Goal: Task Accomplishment & Management: Manage account settings

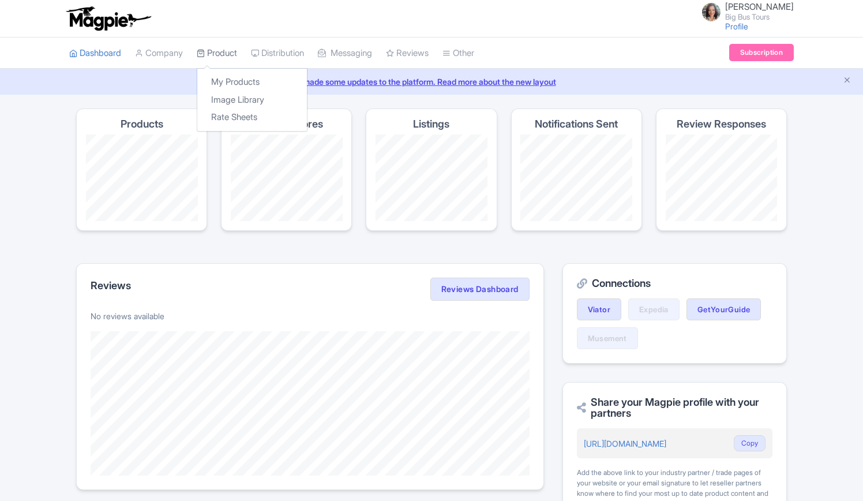
click at [231, 50] on link "Product" at bounding box center [217, 54] width 40 height 32
click at [233, 77] on link "My Products" at bounding box center [252, 82] width 110 height 18
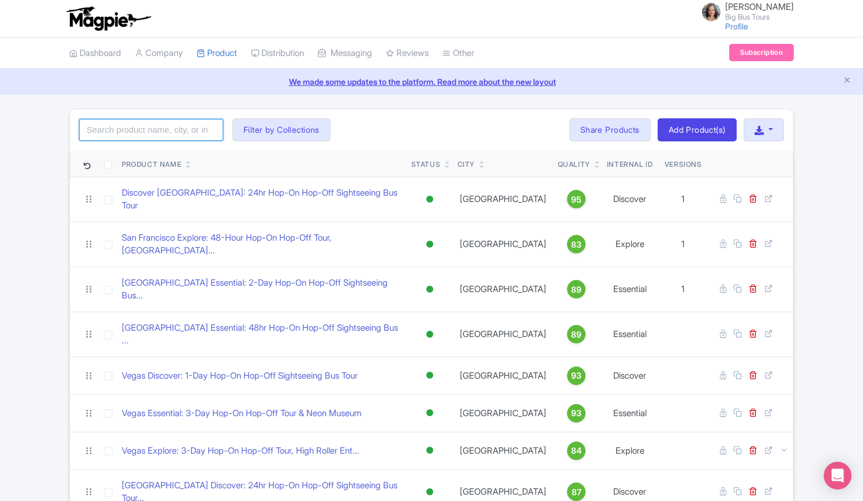
click at [178, 128] on input "search" at bounding box center [151, 130] width 144 height 22
type input "athens"
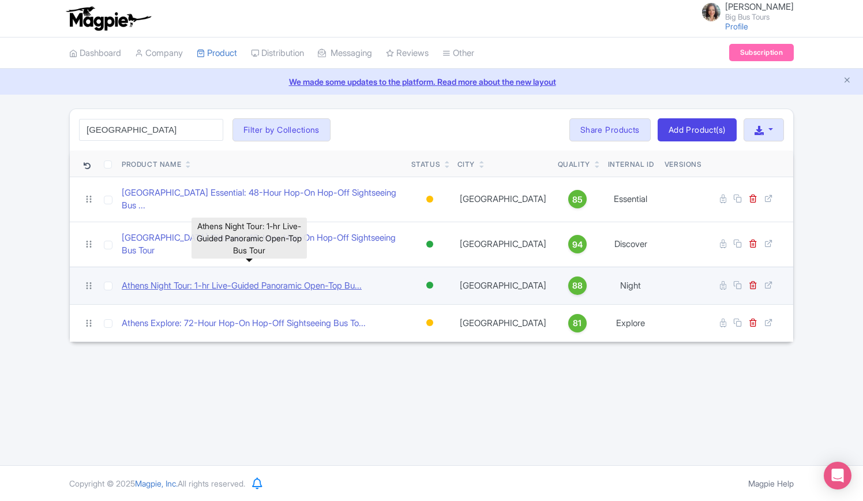
click at [242, 279] on link "Athens Night Tour: 1-hr Live-Guided Panoramic Open-Top Bu..." at bounding box center [242, 285] width 240 height 13
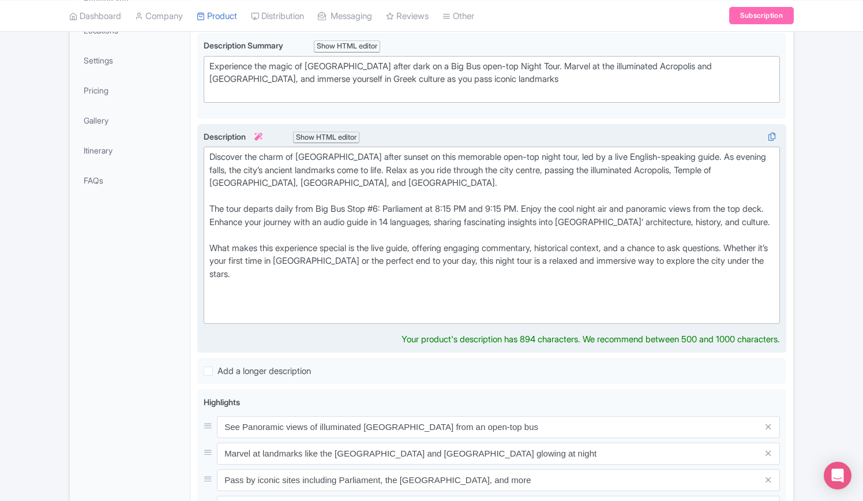
scroll to position [289, 0]
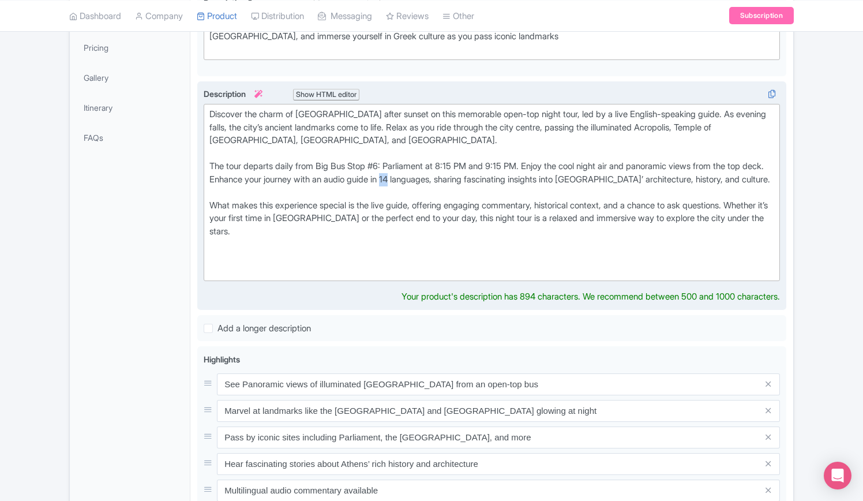
drag, startPoint x: 425, startPoint y: 175, endPoint x: 407, endPoint y: 181, distance: 18.8
click at [417, 173] on div "Discover the charm of Athens after sunset on this memorable open-top night tour…" at bounding box center [492, 192] width 565 height 169
type trix-editor "<div>Discover the charm of Athens after sunset on this memorable open-top night…"
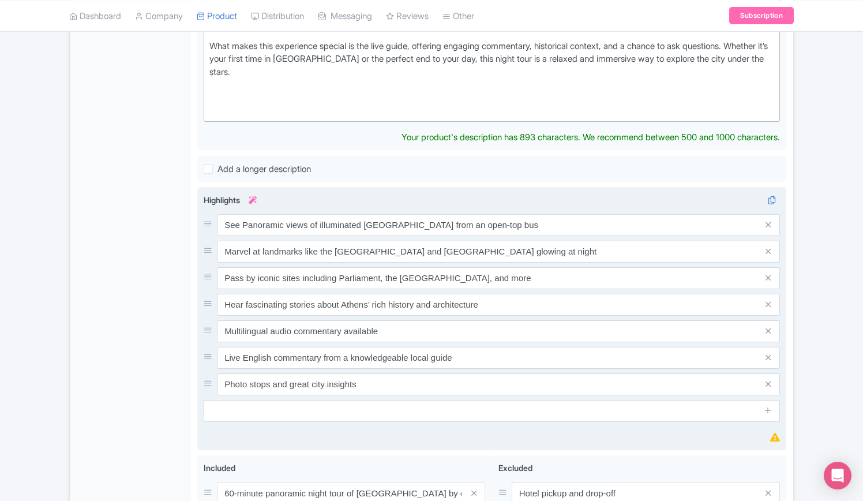
scroll to position [519, 0]
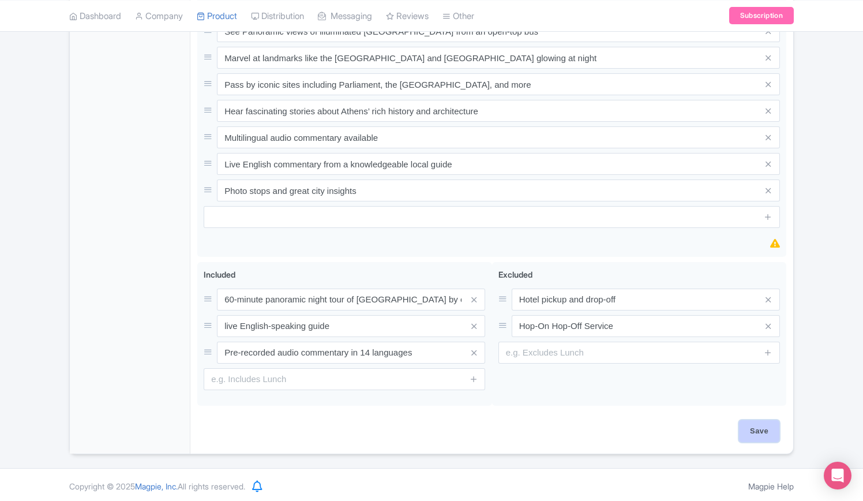
click at [763, 429] on input "Save" at bounding box center [759, 431] width 40 height 22
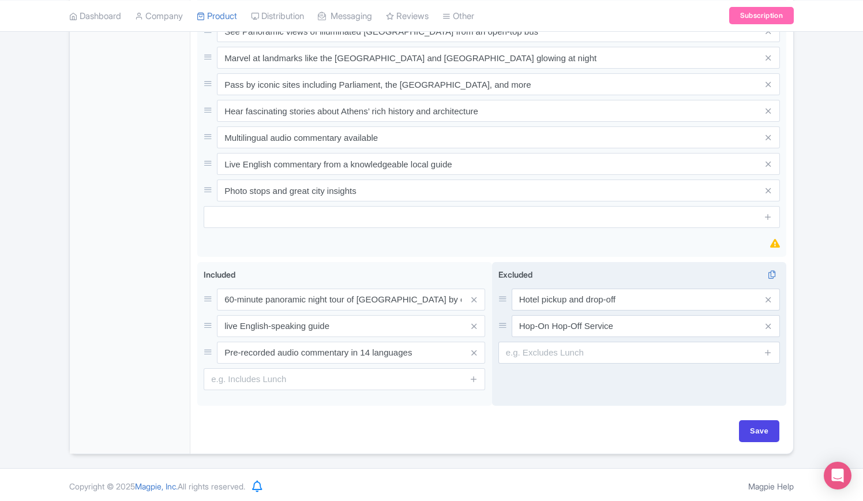
type input "Saving..."
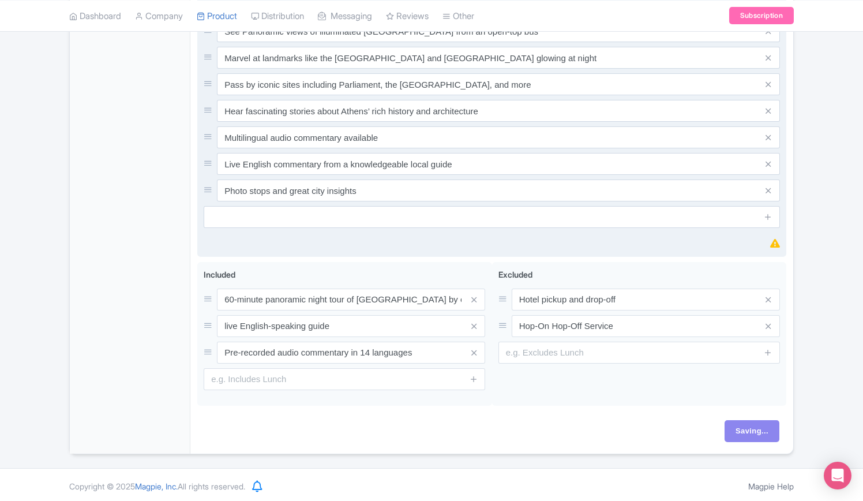
scroll to position [167, 0]
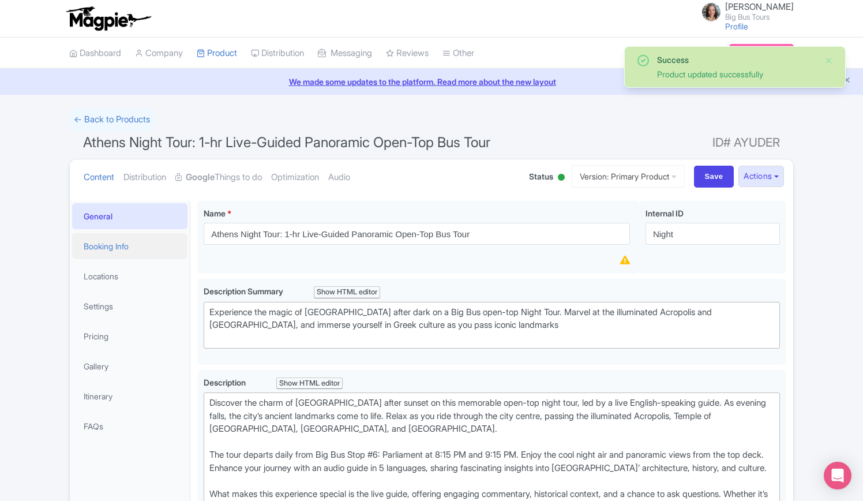
click at [121, 246] on link "Booking Info" at bounding box center [129, 246] width 115 height 26
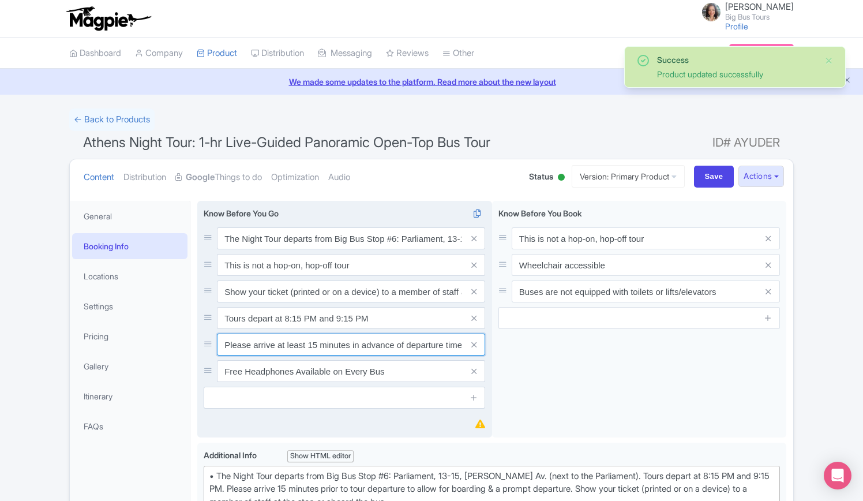
drag, startPoint x: 316, startPoint y: 347, endPoint x: 310, endPoint y: 345, distance: 6.8
click at [310, 345] on input "Please arrive at least 15 minutes in advance of departure time to redeem your v…" at bounding box center [351, 345] width 268 height 22
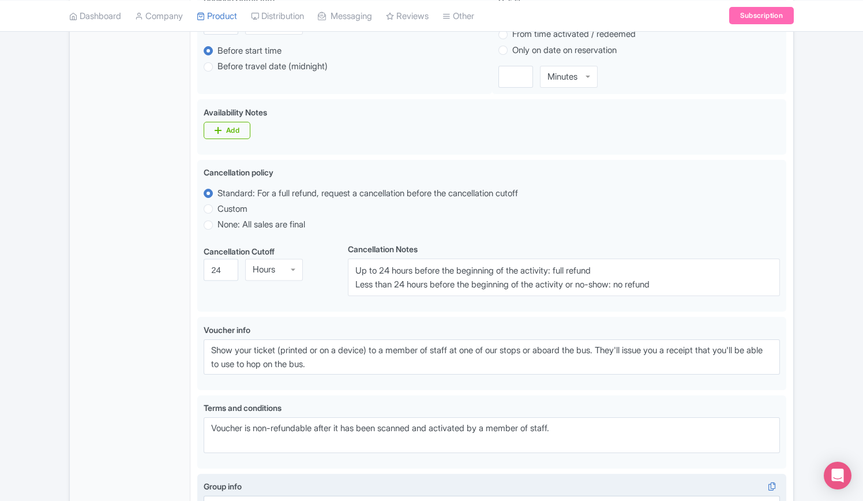
scroll to position [693, 0]
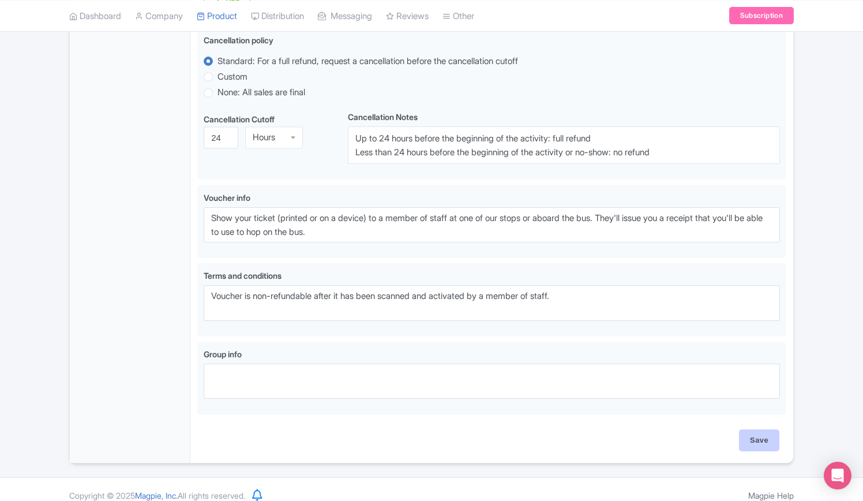
type input "Please arrive at least 5 minutes in advance of departure time to redeem your vo…"
click at [756, 439] on input "Save" at bounding box center [759, 440] width 40 height 22
type input "Saving..."
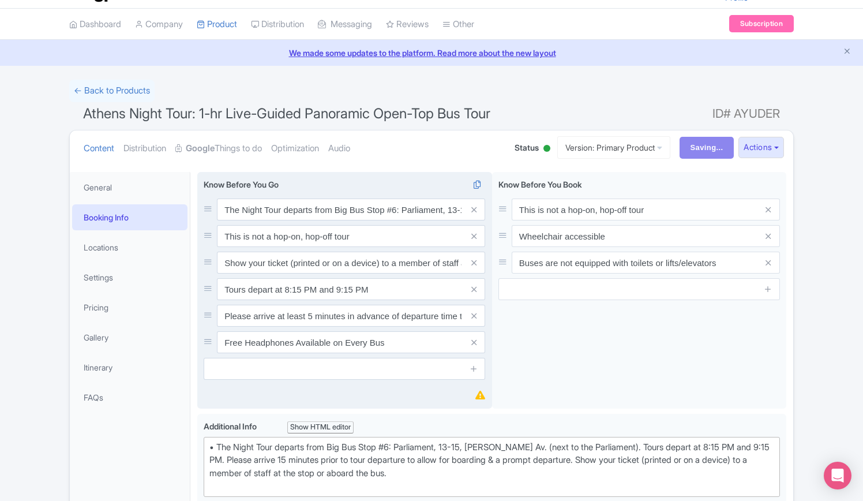
scroll to position [0, 0]
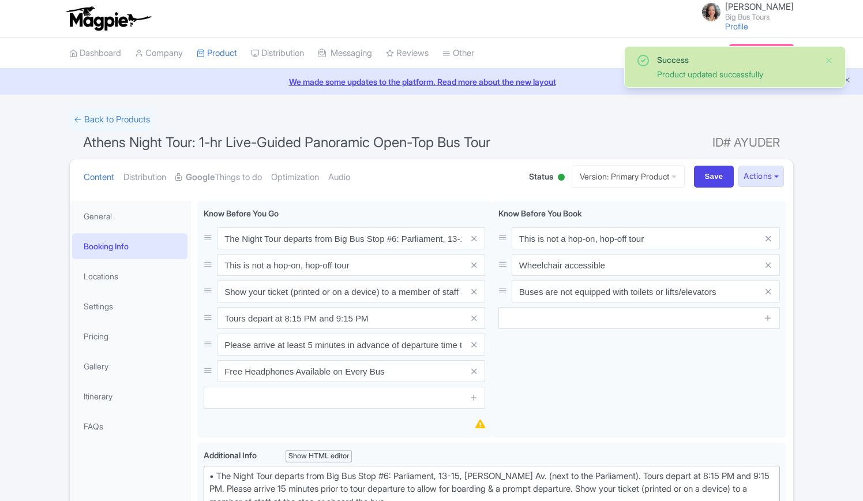
scroll to position [200, 0]
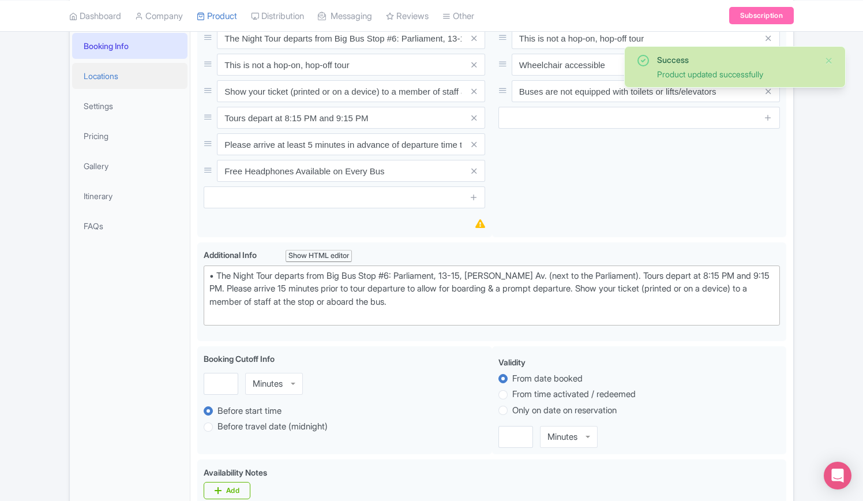
click at [96, 75] on link "Locations" at bounding box center [129, 76] width 115 height 26
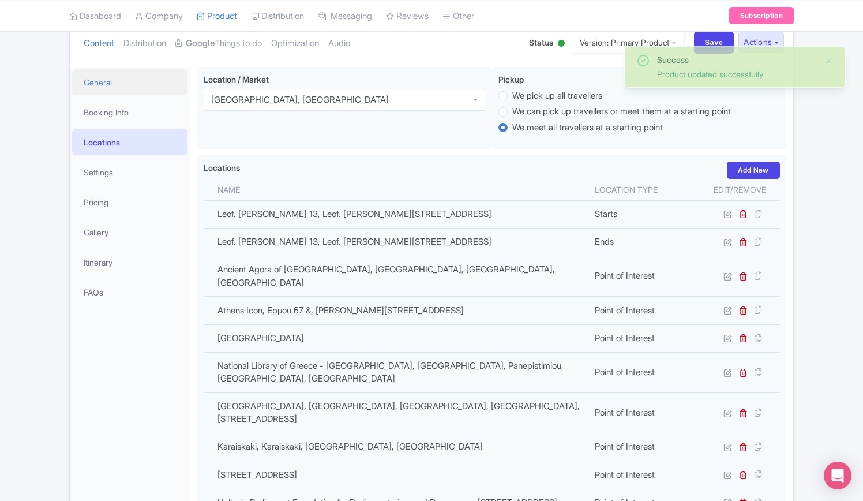
scroll to position [27, 0]
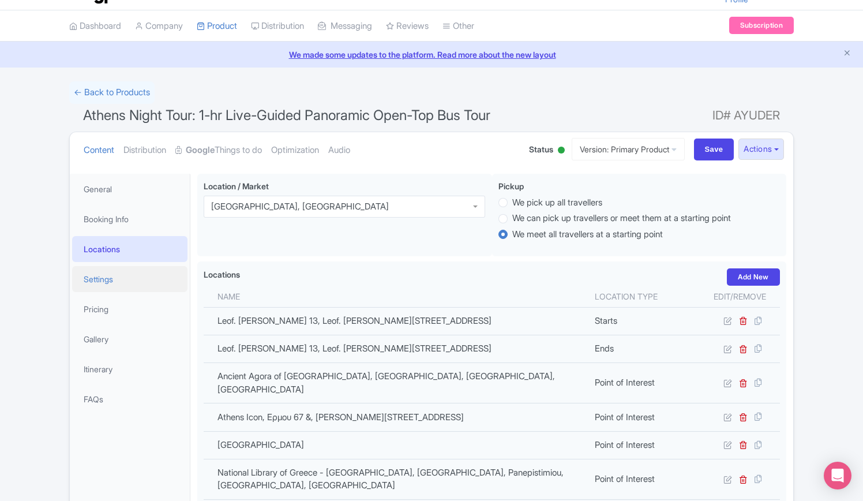
click at [100, 274] on link "Settings" at bounding box center [129, 279] width 115 height 26
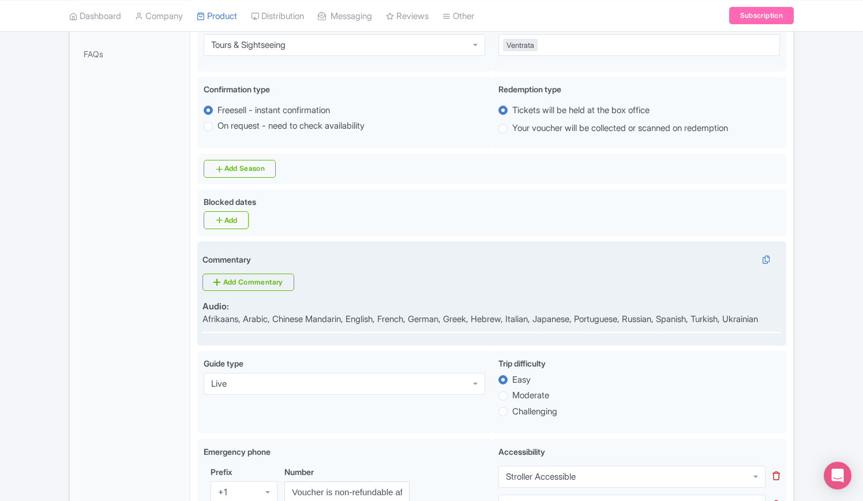
scroll to position [373, 0]
drag, startPoint x: 766, startPoint y: 256, endPoint x: 690, endPoint y: 289, distance: 83.0
click at [767, 256] on icon at bounding box center [766, 258] width 16 height 10
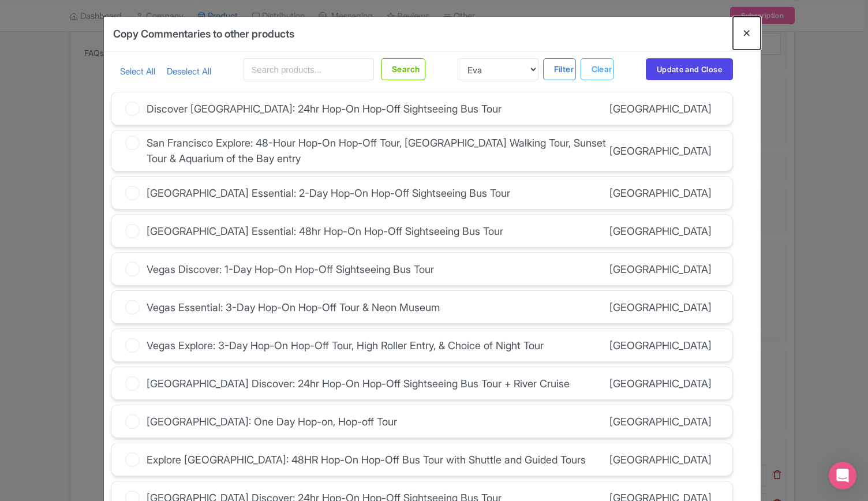
click at [746, 33] on button "Close" at bounding box center [747, 33] width 28 height 33
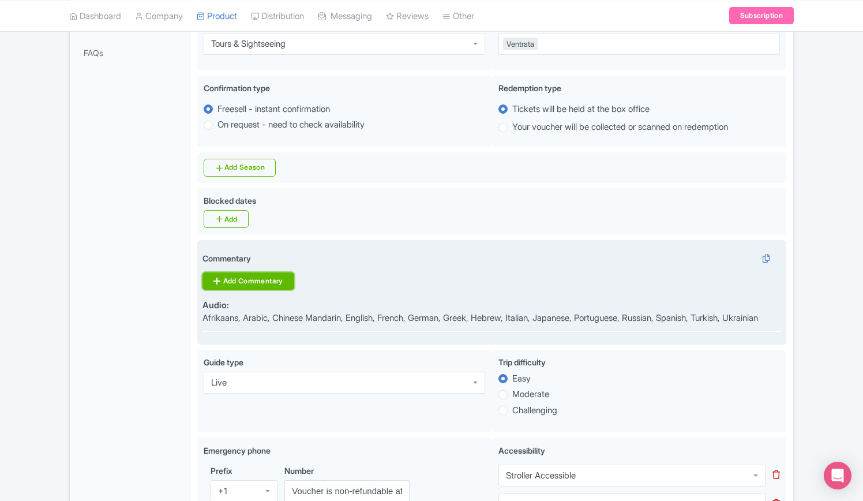
click at [271, 280] on link "Add Commentary" at bounding box center [248, 280] width 91 height 17
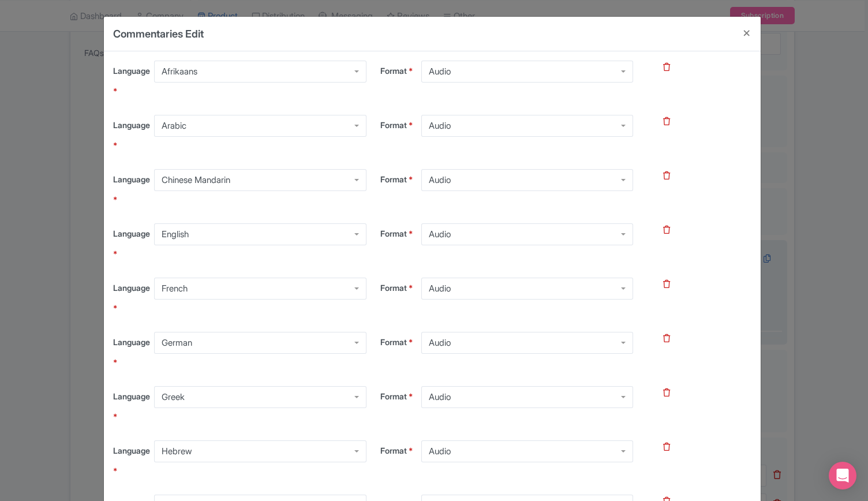
click at [663, 67] on icon at bounding box center [666, 67] width 7 height 8
click at [663, 68] on icon at bounding box center [666, 67] width 7 height 8
click at [665, 230] on icon at bounding box center [666, 230] width 7 height 8
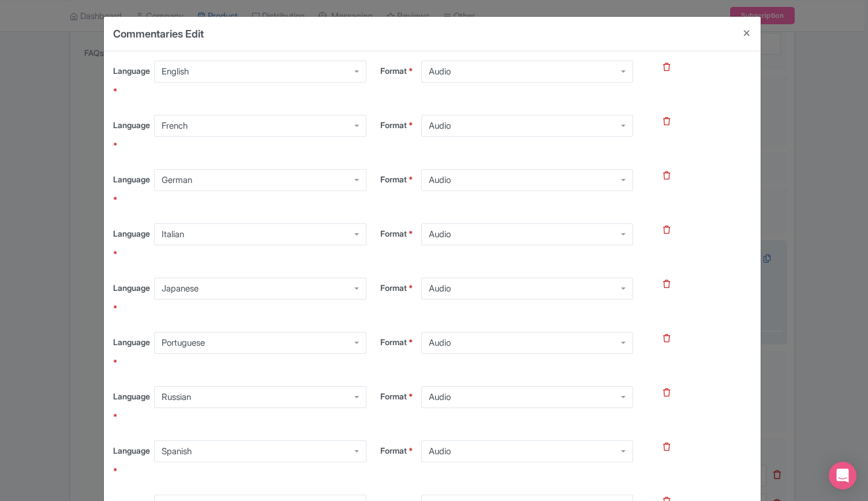
click at [664, 282] on icon at bounding box center [666, 284] width 7 height 8
click at [664, 283] on icon at bounding box center [666, 284] width 7 height 8
click at [664, 336] on icon at bounding box center [666, 338] width 7 height 8
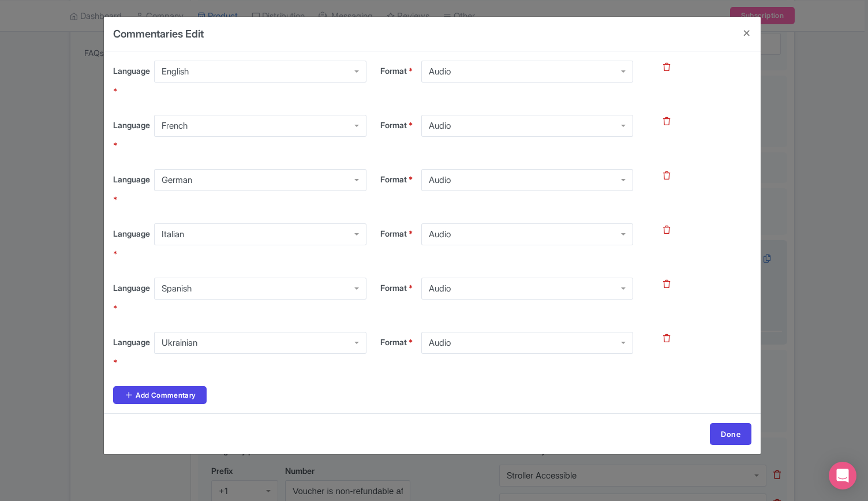
click at [668, 339] on icon at bounding box center [666, 338] width 7 height 8
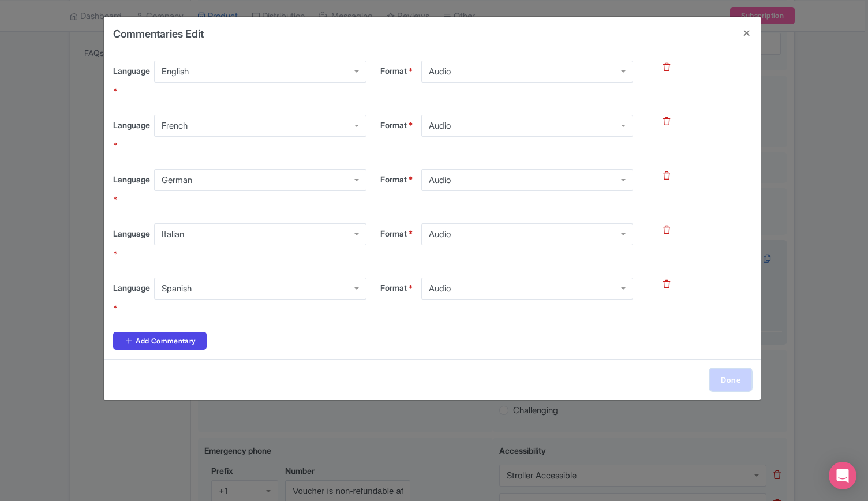
click at [727, 381] on link "Done" at bounding box center [731, 380] width 42 height 22
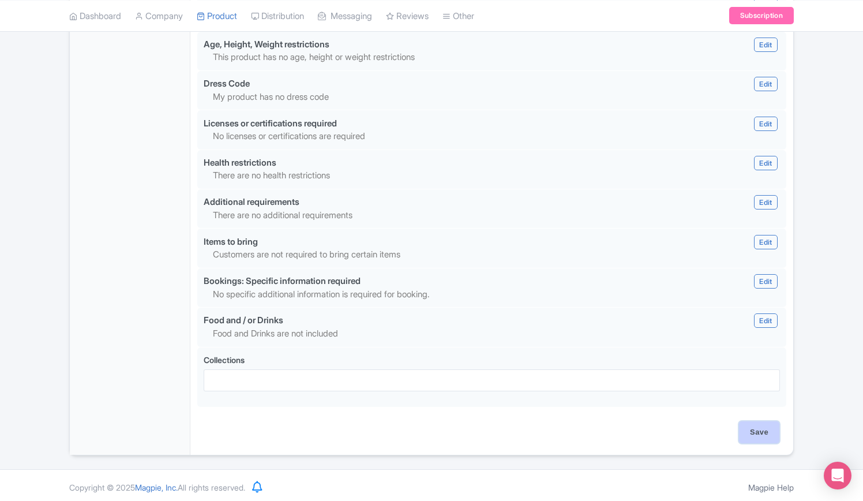
click at [762, 435] on input "Save" at bounding box center [759, 432] width 40 height 22
type input "Saving..."
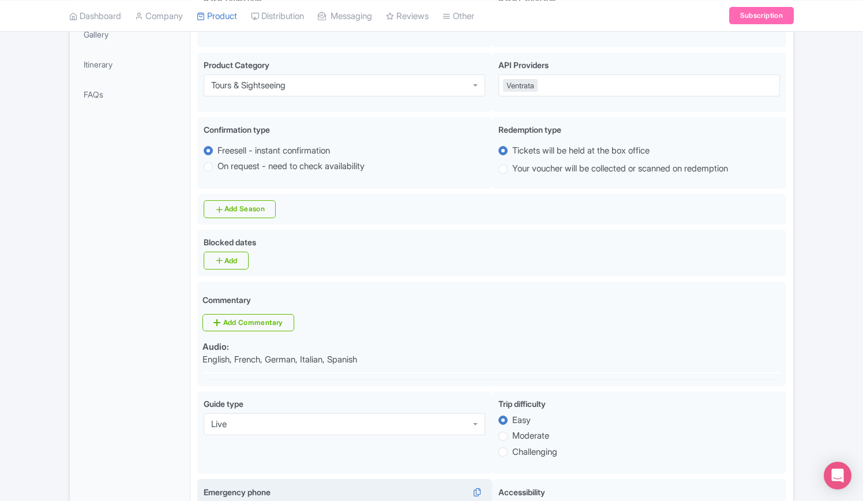
scroll to position [187, 0]
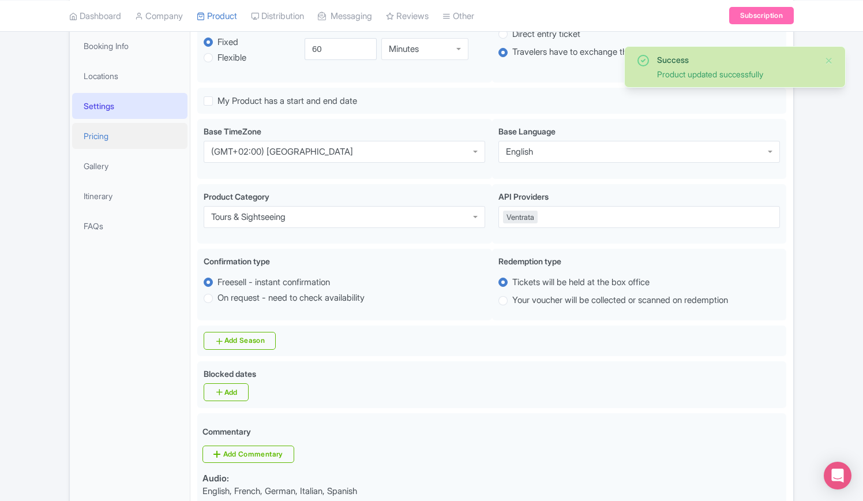
click at [107, 134] on link "Pricing" at bounding box center [129, 136] width 115 height 26
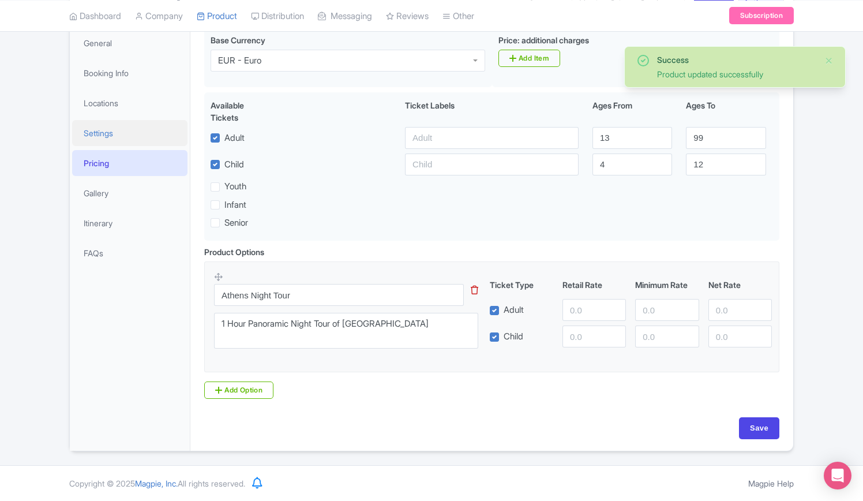
scroll to position [172, 0]
click at [98, 195] on link "Gallery" at bounding box center [129, 194] width 115 height 26
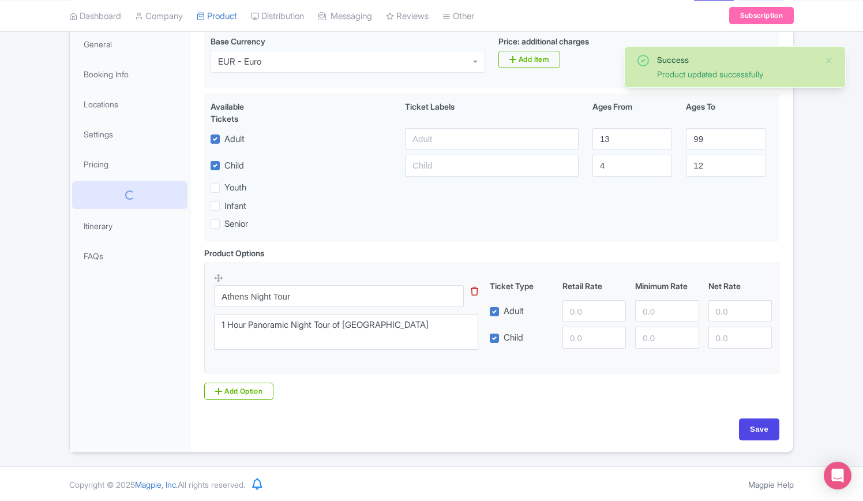
scroll to position [3, 0]
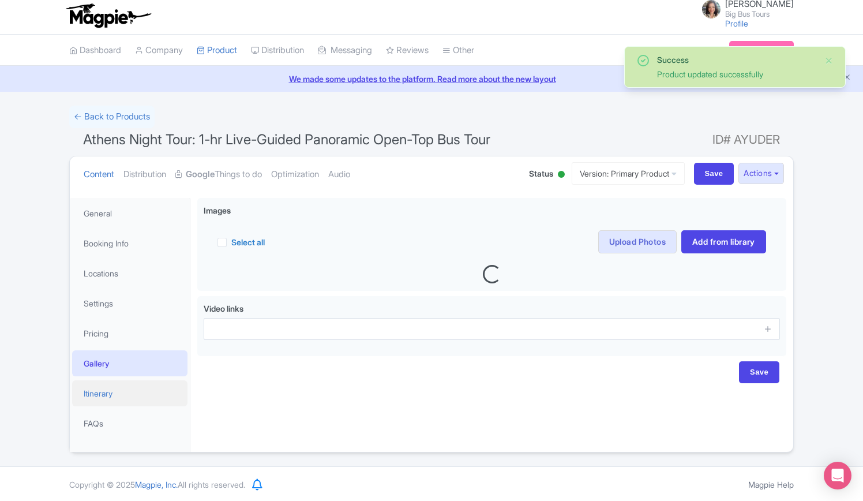
click at [103, 393] on link "Itinerary" at bounding box center [129, 393] width 115 height 26
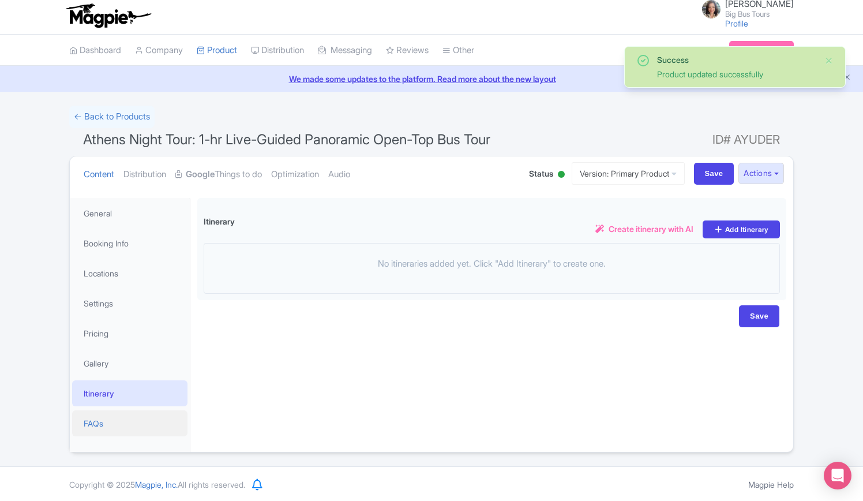
click at [98, 424] on link "FAQs" at bounding box center [129, 423] width 115 height 26
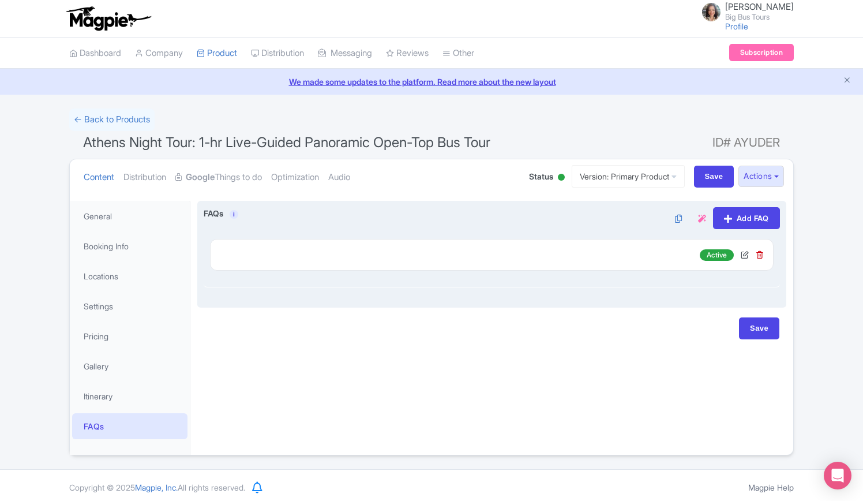
scroll to position [0, 0]
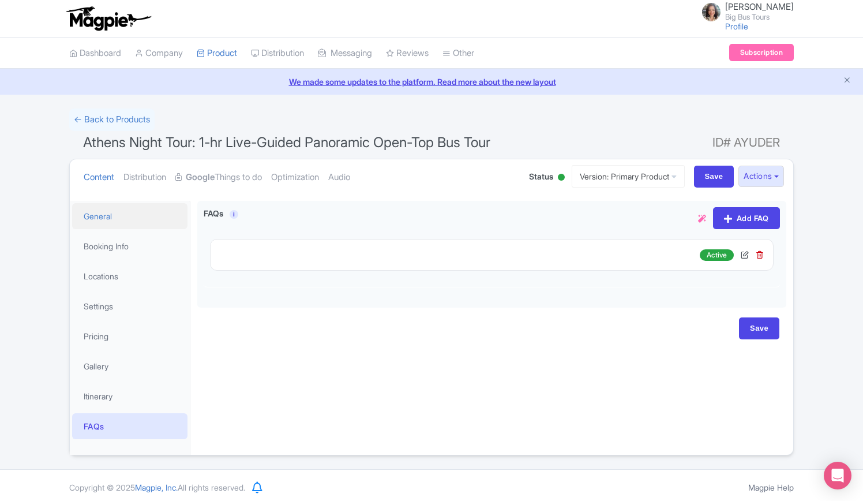
click at [103, 215] on link "General" at bounding box center [129, 216] width 115 height 26
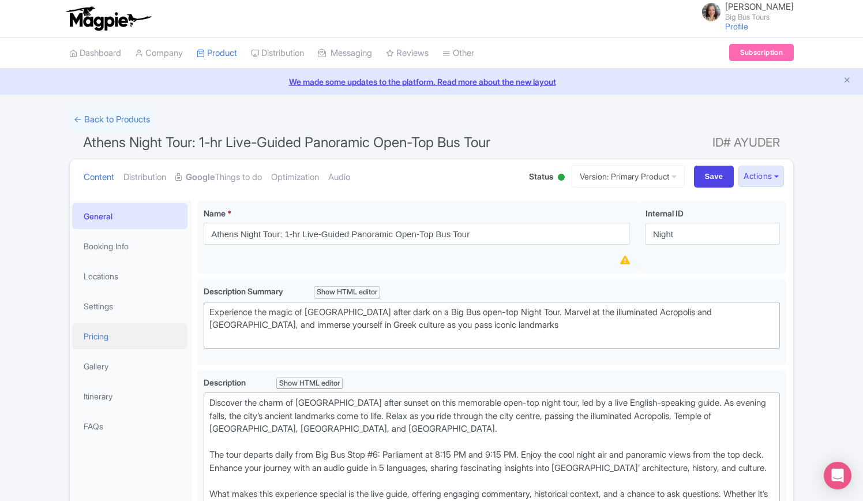
click at [105, 335] on link "Pricing" at bounding box center [129, 336] width 115 height 26
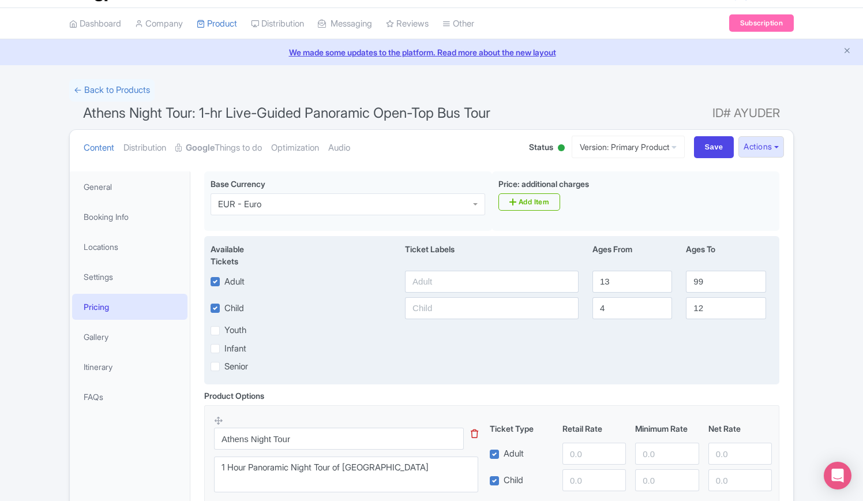
scroll to position [172, 0]
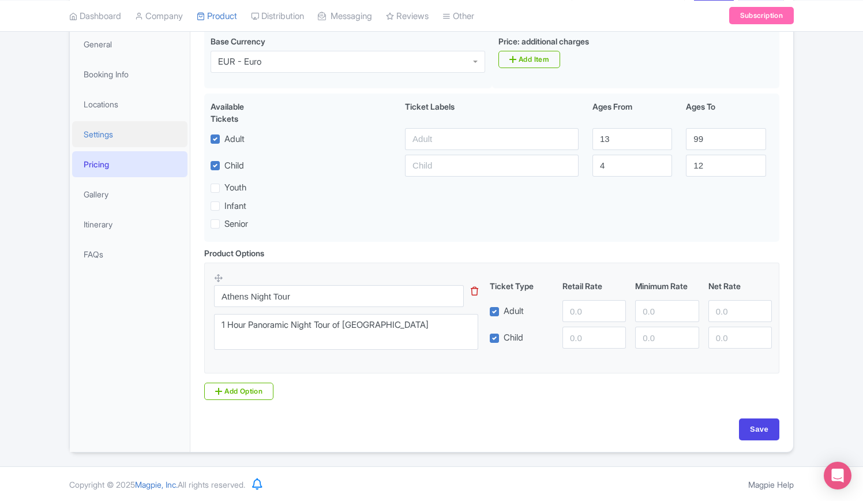
click at [110, 125] on link "Settings" at bounding box center [129, 134] width 115 height 26
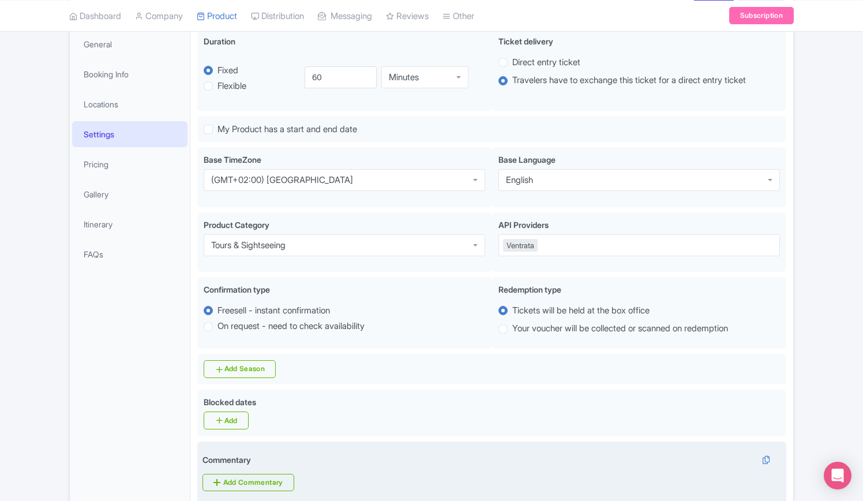
scroll to position [403, 0]
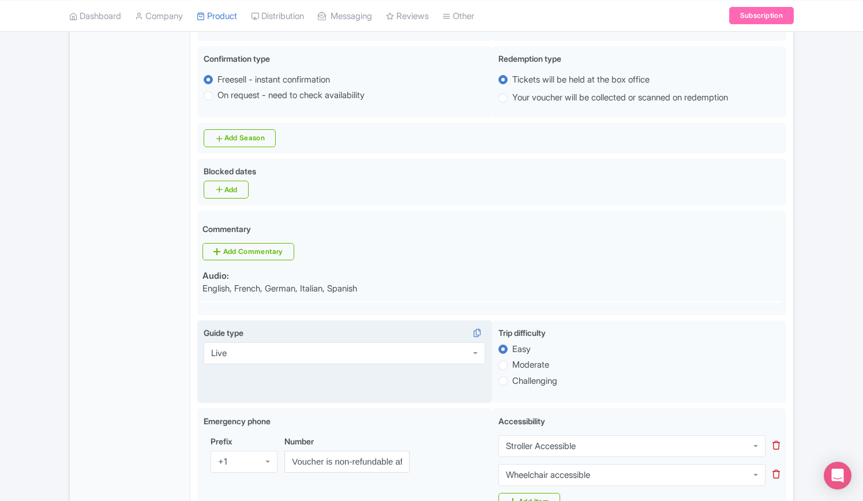
click at [365, 364] on div "Guide type Live Live" at bounding box center [344, 361] width 295 height 83
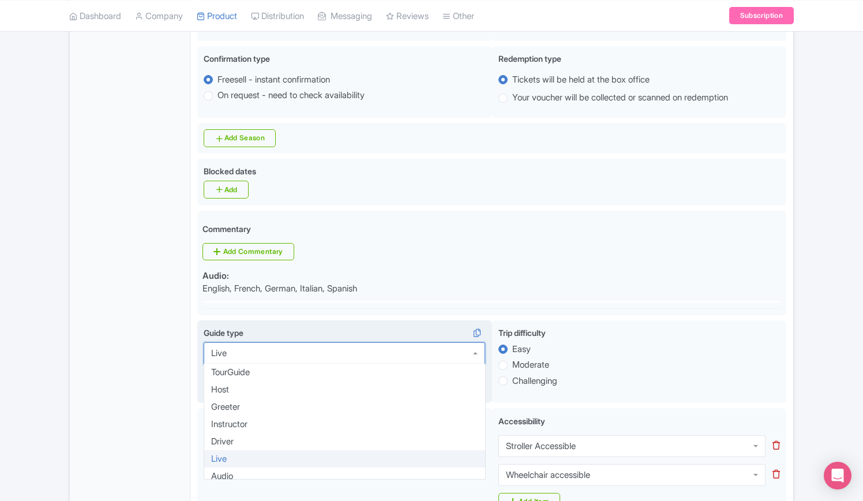
click at [365, 358] on div "Live" at bounding box center [345, 353] width 282 height 22
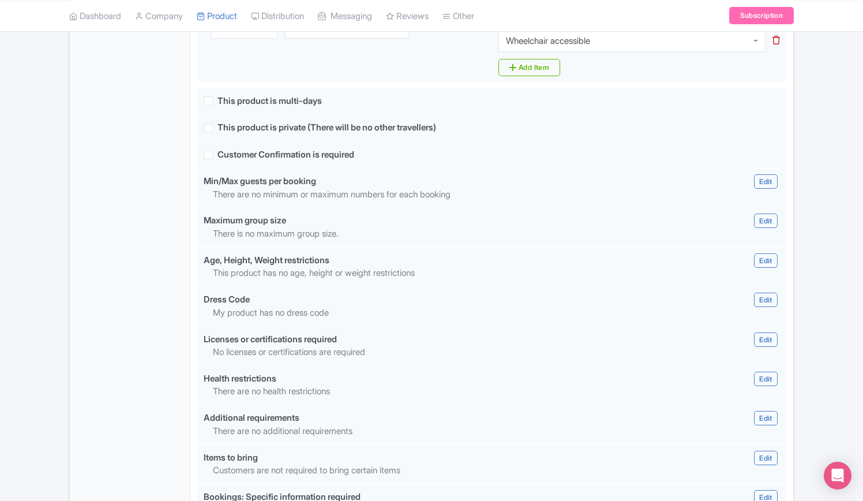
scroll to position [1053, 0]
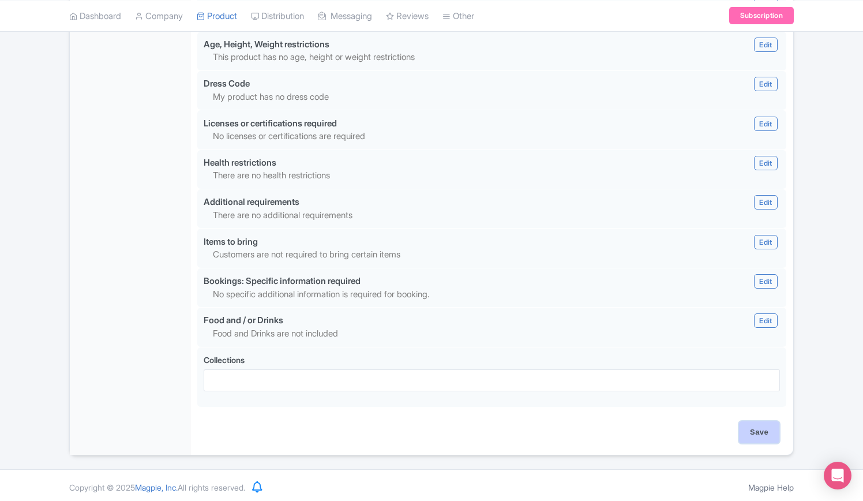
click at [761, 433] on input "Save" at bounding box center [759, 432] width 40 height 22
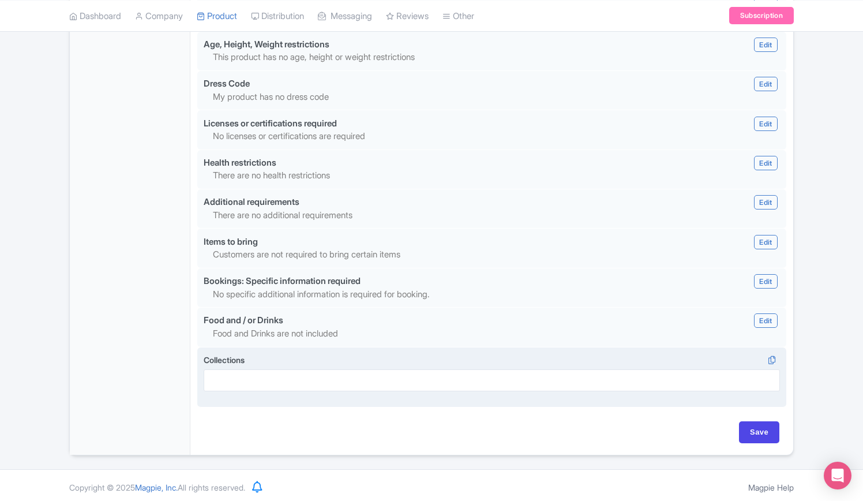
type input "Saving..."
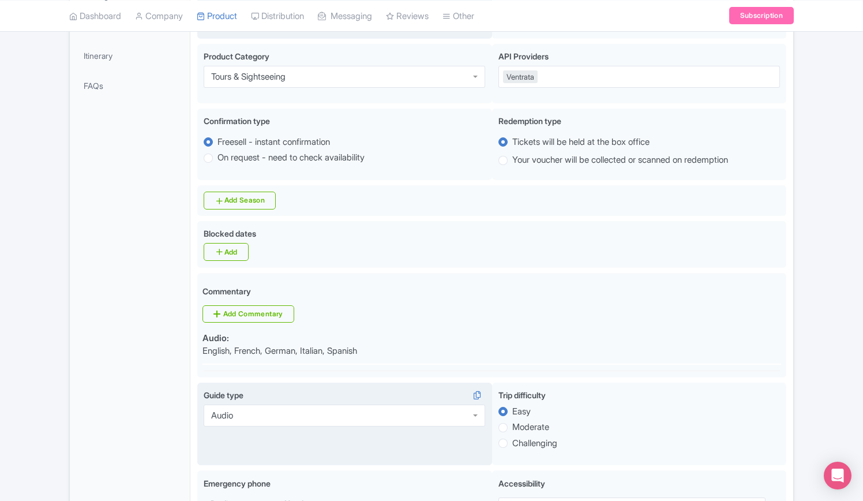
scroll to position [72, 0]
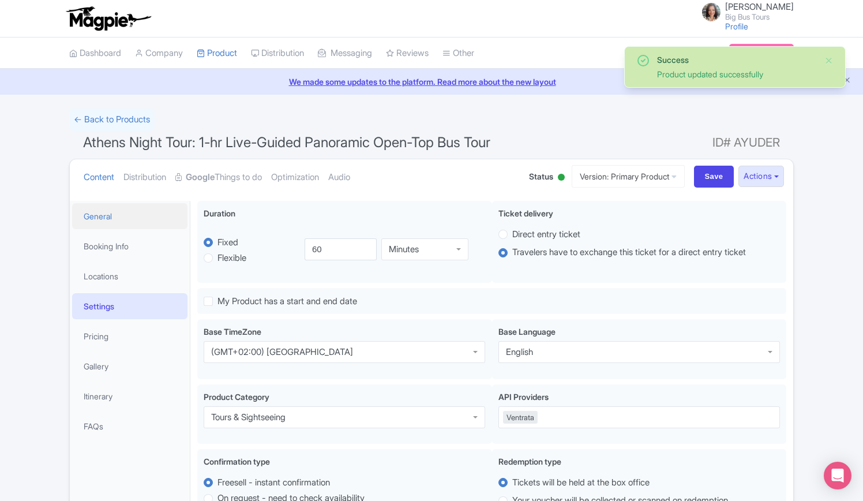
click at [101, 213] on link "General" at bounding box center [129, 216] width 115 height 26
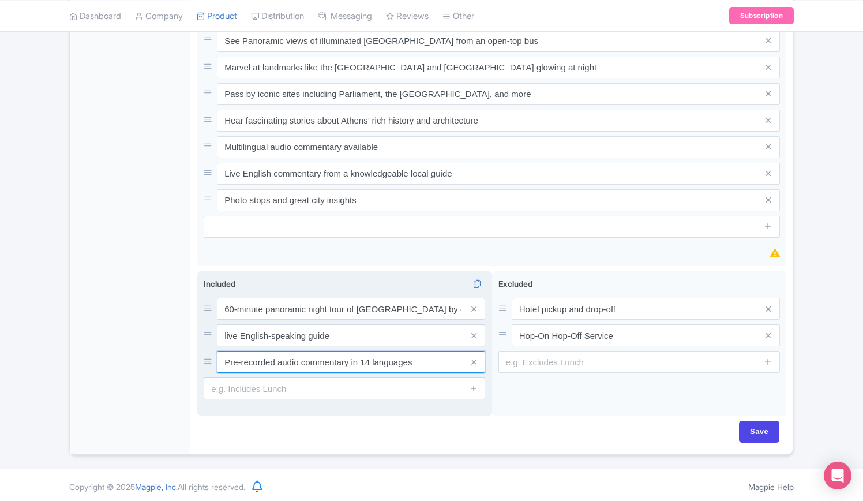
scroll to position [619, 0]
drag, startPoint x: 369, startPoint y: 360, endPoint x: 360, endPoint y: 359, distance: 8.7
click at [360, 359] on input "Pre-recorded audio commentary in 14 languages" at bounding box center [351, 362] width 268 height 22
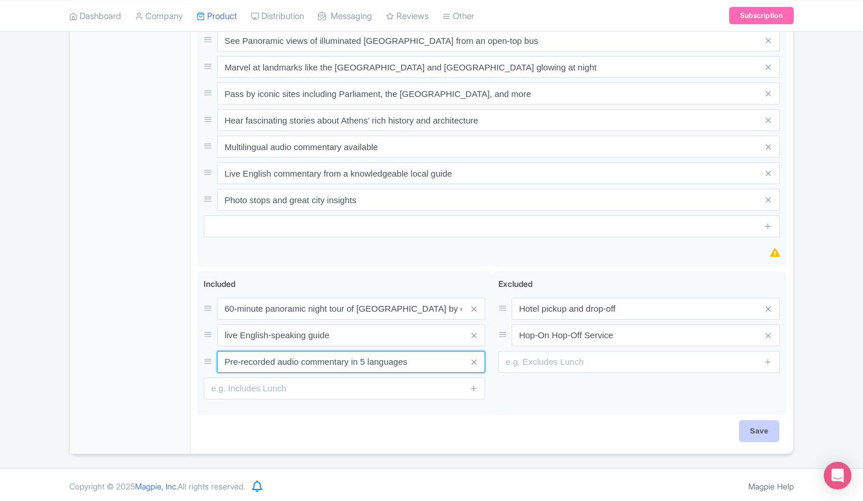
type input "Pre-recorded audio commentary in 5 languages"
click at [755, 427] on input "Save" at bounding box center [759, 431] width 40 height 22
type input "Saving..."
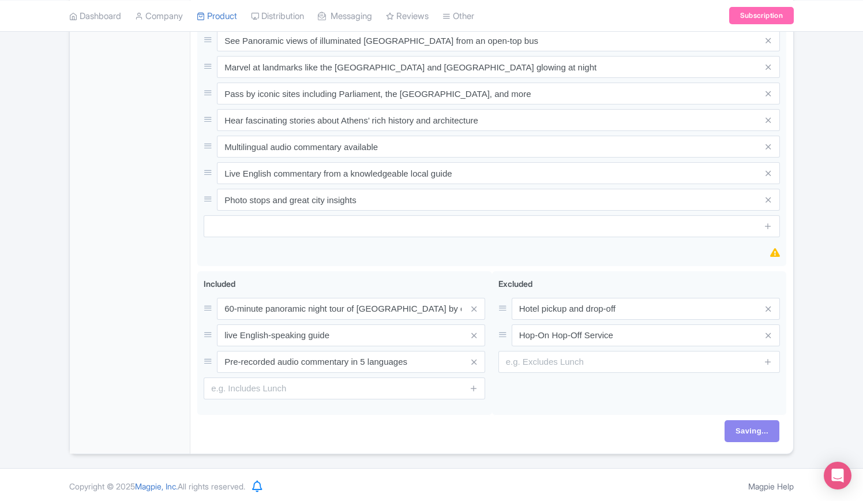
scroll to position [356, 0]
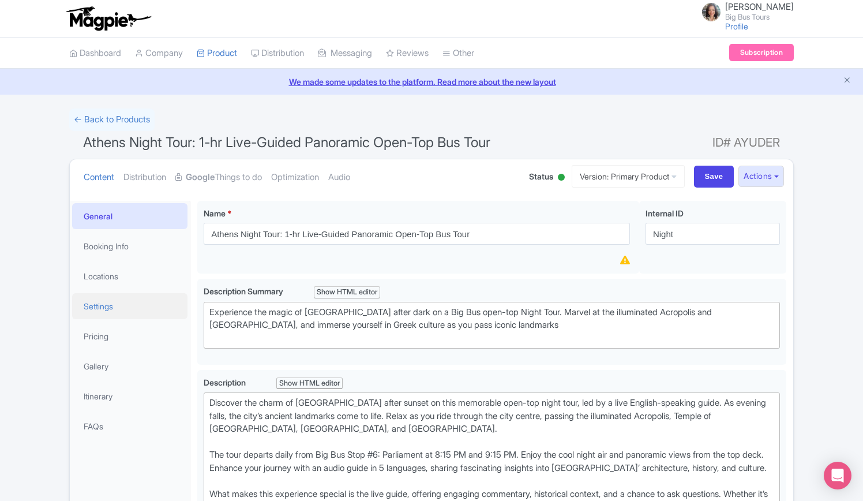
drag, startPoint x: 102, startPoint y: 305, endPoint x: 110, endPoint y: 304, distance: 7.7
click at [102, 305] on link "Settings" at bounding box center [129, 306] width 115 height 26
